Goal: Book appointment/travel/reservation

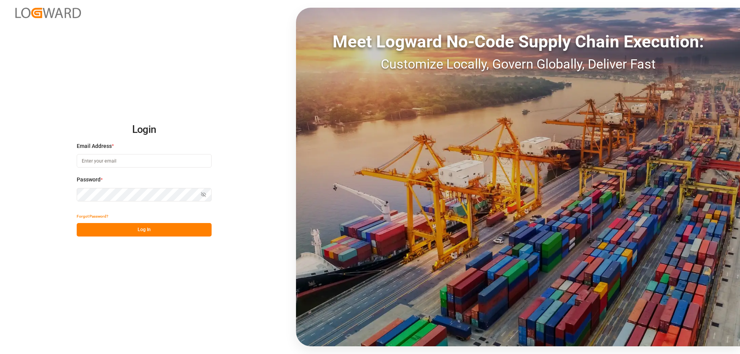
type input "[EMAIL_ADDRESS][PERSON_NAME][DOMAIN_NAME]"
click at [156, 229] on button "Log In" at bounding box center [144, 229] width 135 height 13
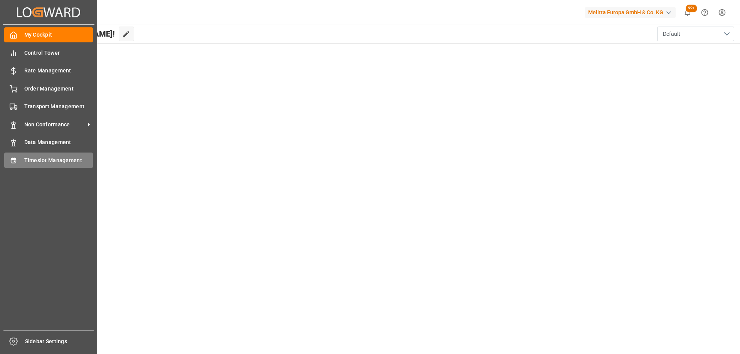
click at [23, 162] on div "Timeslot Management Timeslot Management" at bounding box center [48, 160] width 89 height 15
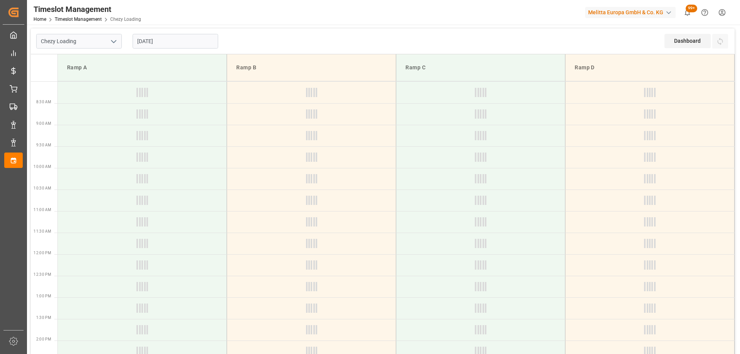
type input "Chezy Loading"
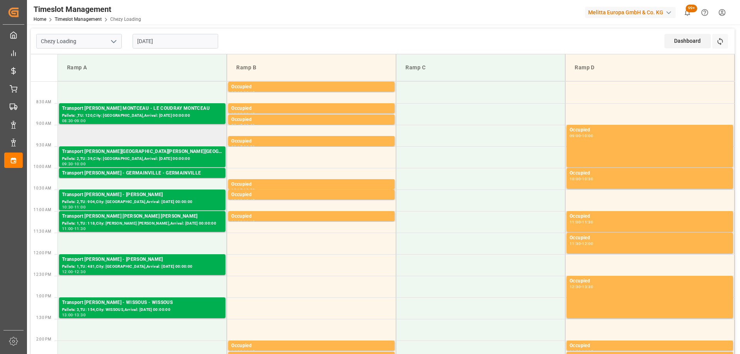
click at [143, 140] on td at bounding box center [142, 136] width 169 height 22
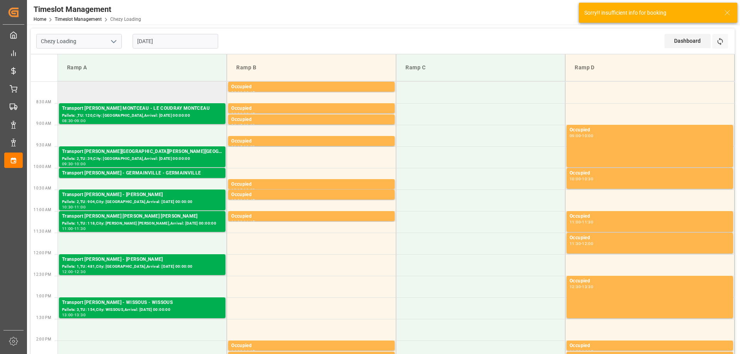
click at [145, 95] on td at bounding box center [142, 93] width 169 height 22
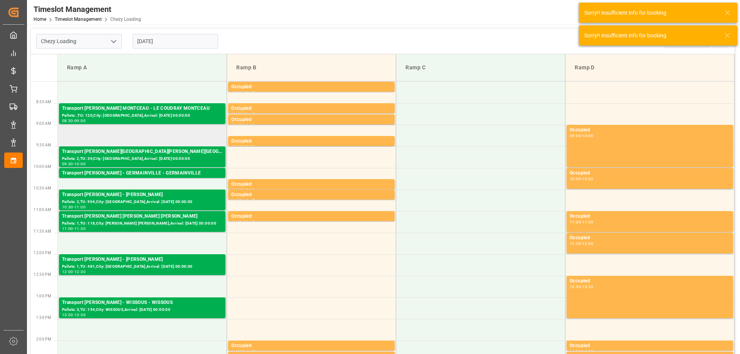
click at [158, 138] on td at bounding box center [142, 136] width 169 height 22
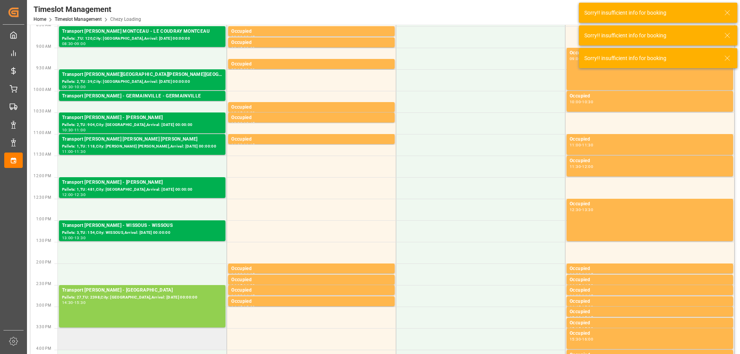
scroll to position [116, 0]
